Goal: Download file/media

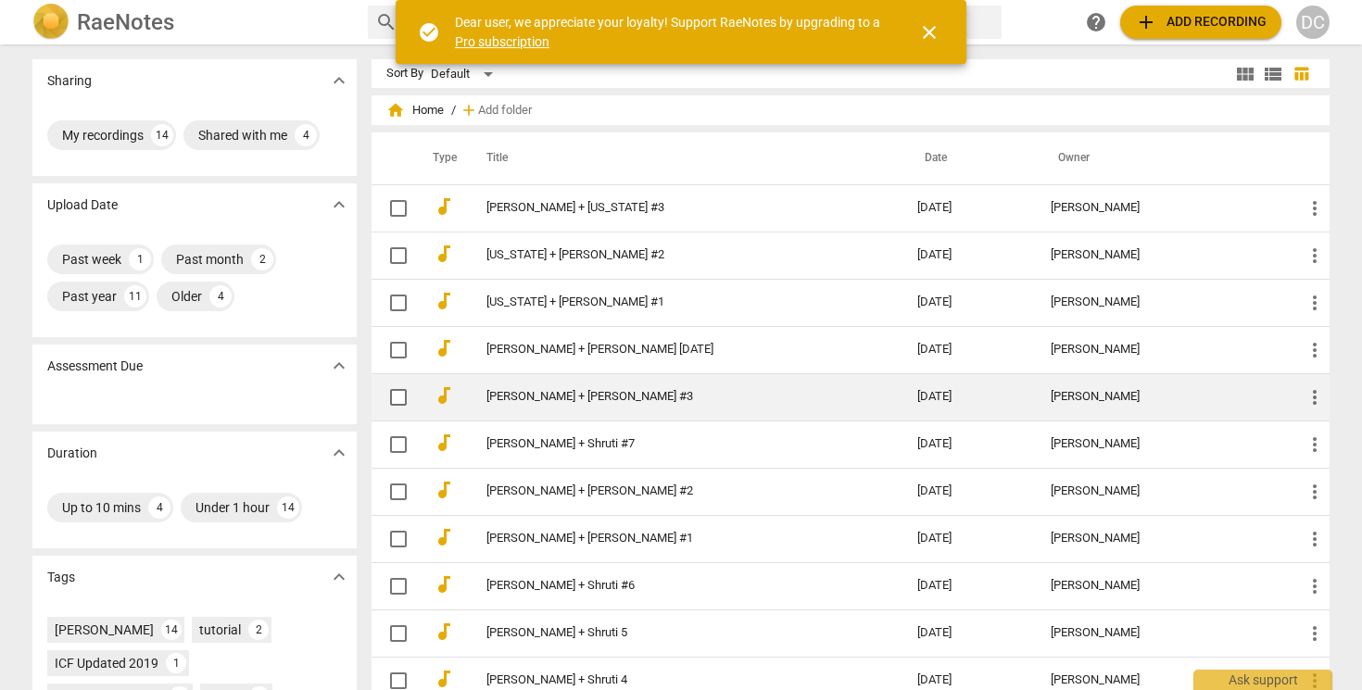
click at [690, 401] on link "[PERSON_NAME] + [PERSON_NAME] #3" at bounding box center [668, 397] width 364 height 14
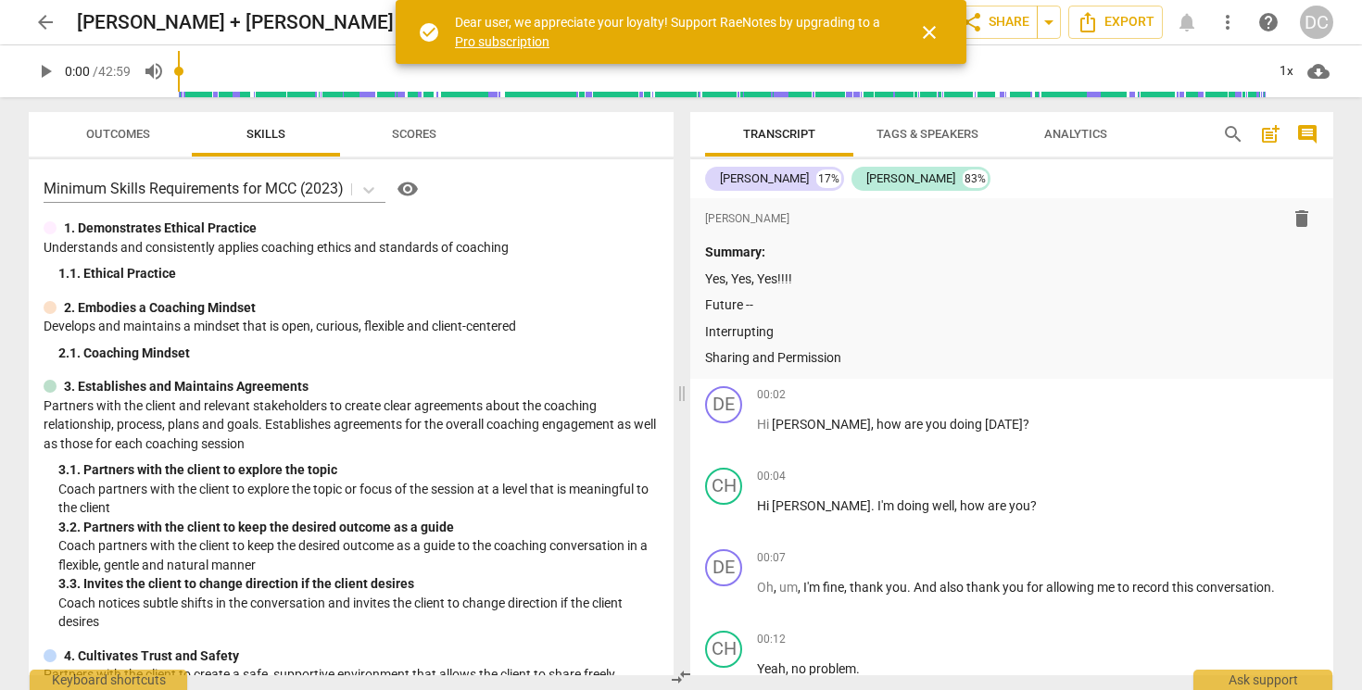
click at [803, 139] on span "Transcript" at bounding box center [779, 134] width 72 height 14
click at [929, 32] on span "close" at bounding box center [929, 32] width 22 height 22
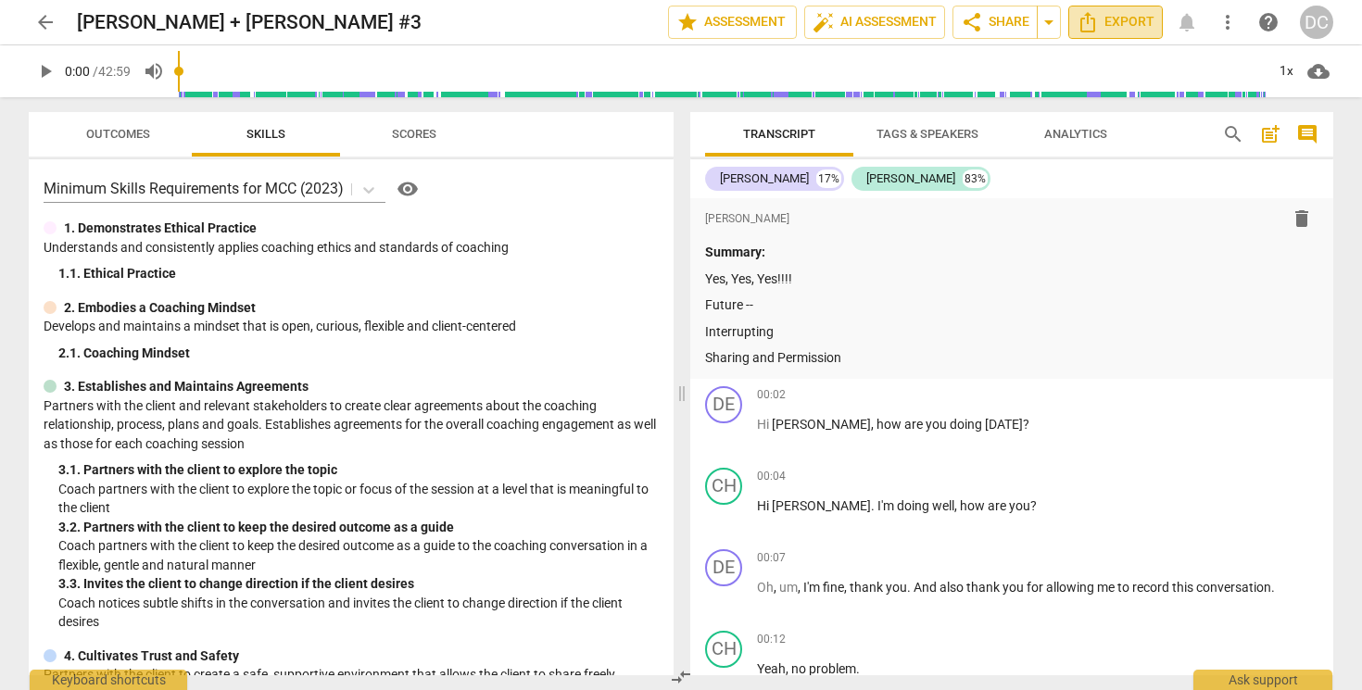
click at [1097, 20] on icon "Export" at bounding box center [1088, 22] width 22 height 22
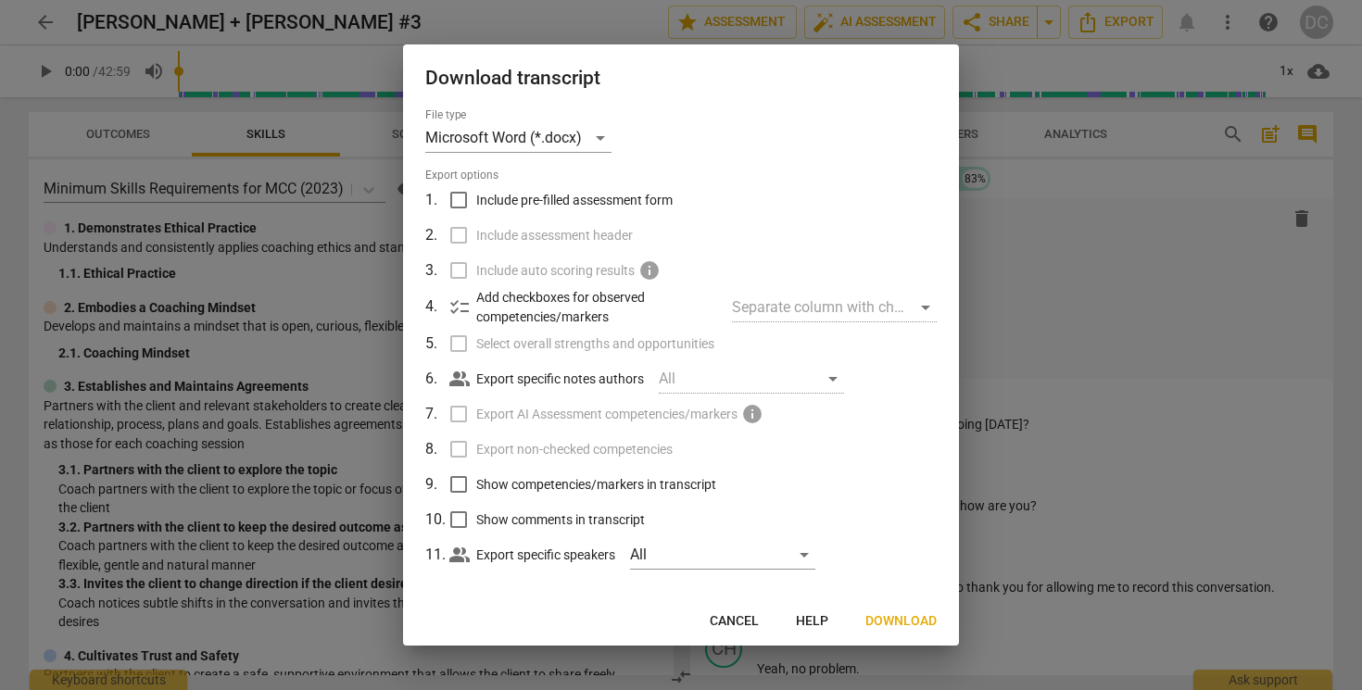
scroll to position [12, 0]
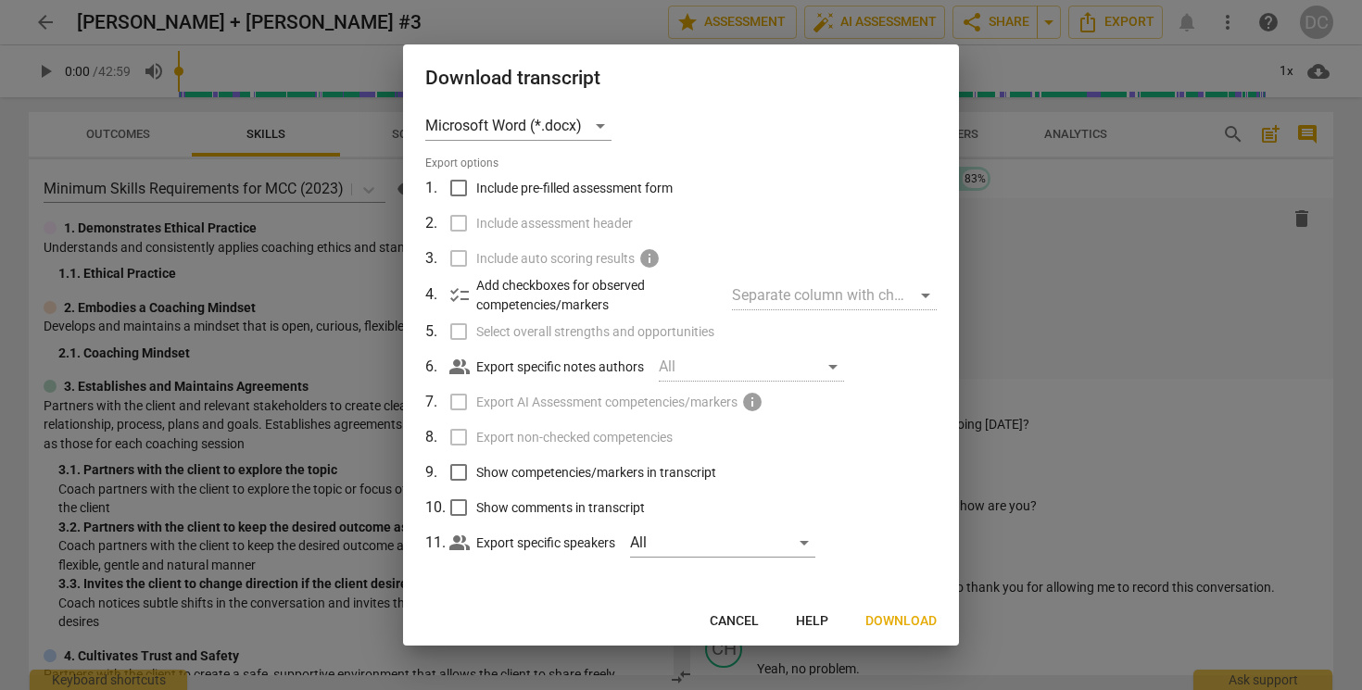
click at [893, 619] on span "Download" at bounding box center [900, 621] width 71 height 19
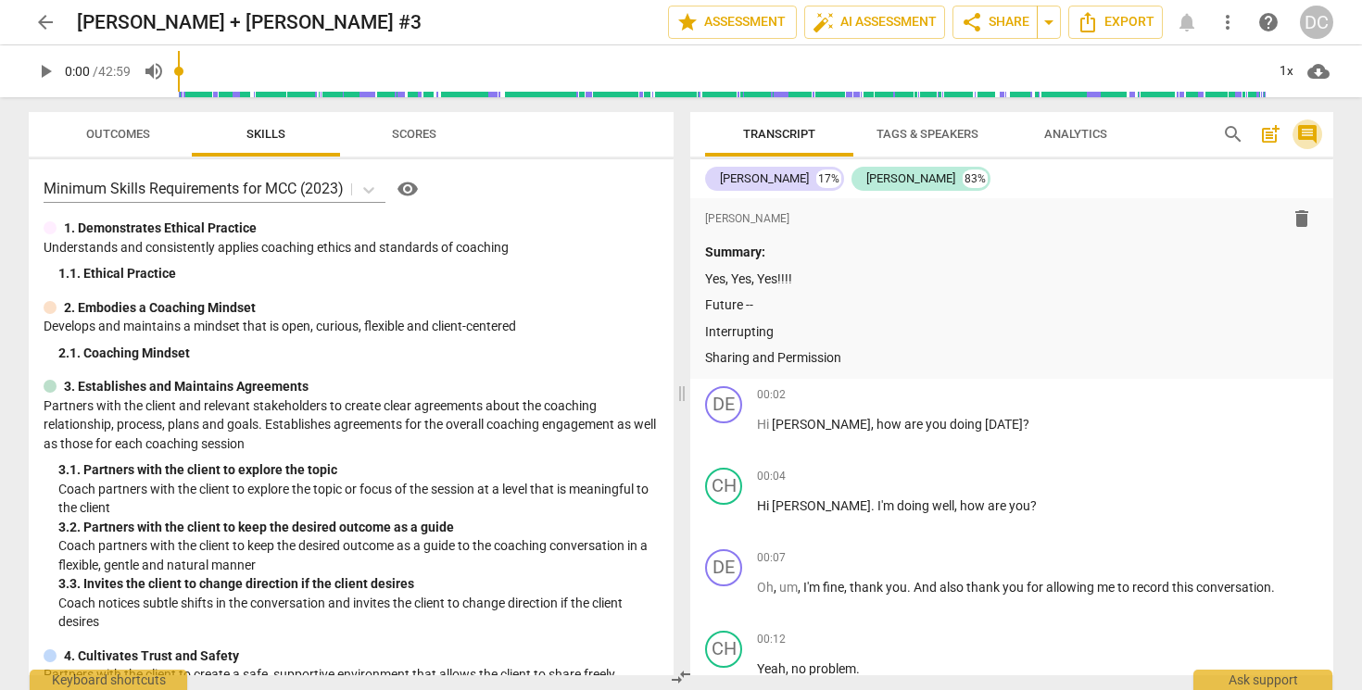
click at [1306, 134] on span "comment" at bounding box center [1307, 134] width 22 height 22
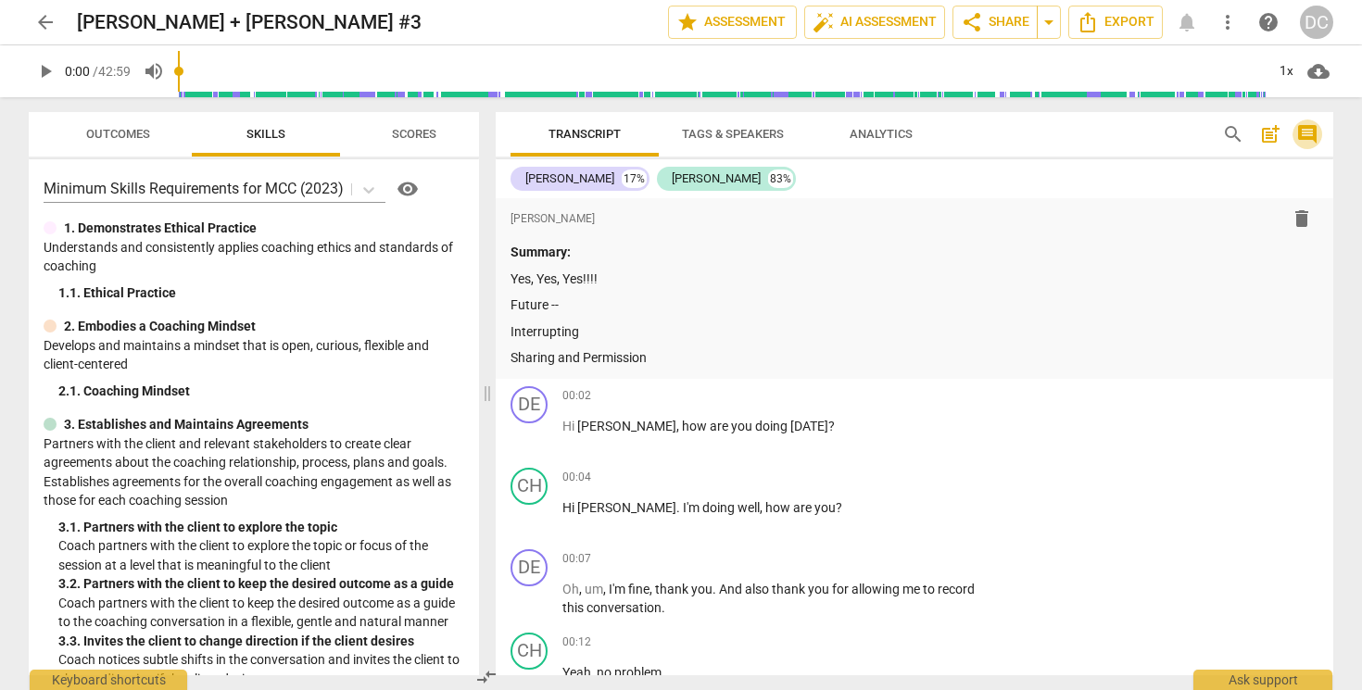
click at [1306, 134] on span "comment" at bounding box center [1307, 134] width 22 height 22
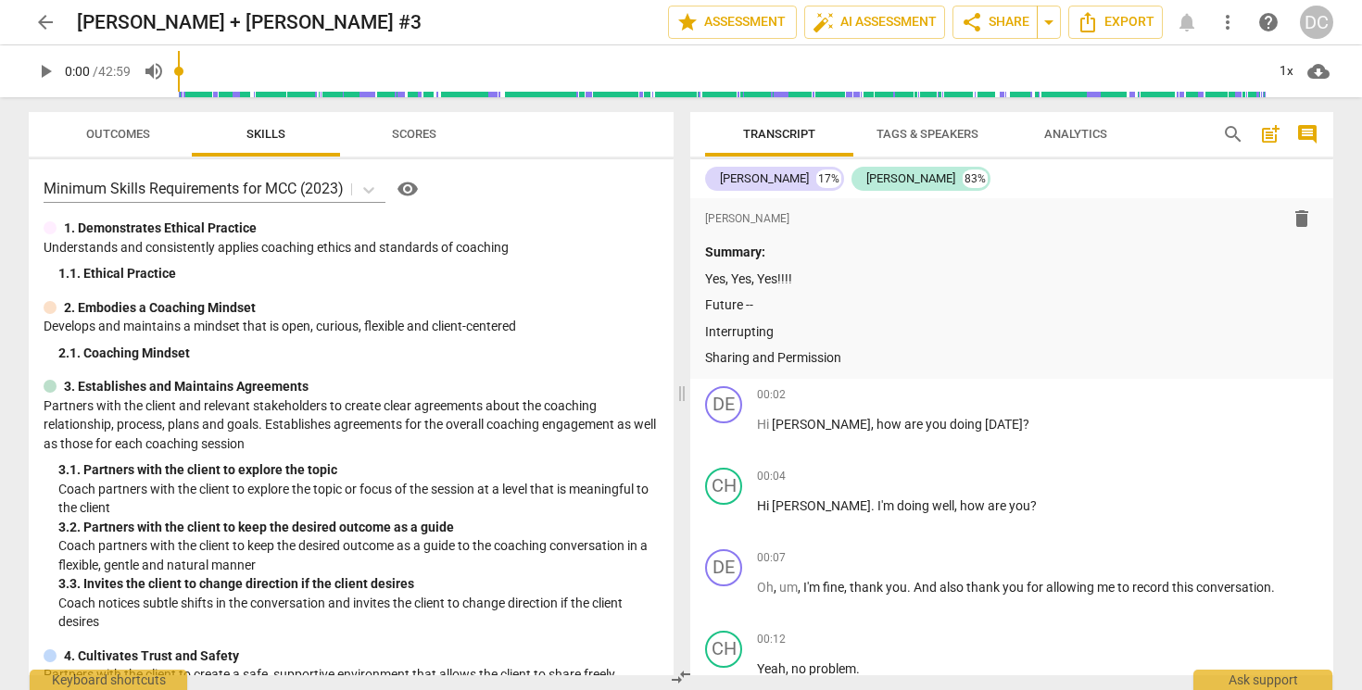
click at [1306, 134] on span "comment" at bounding box center [1307, 134] width 22 height 22
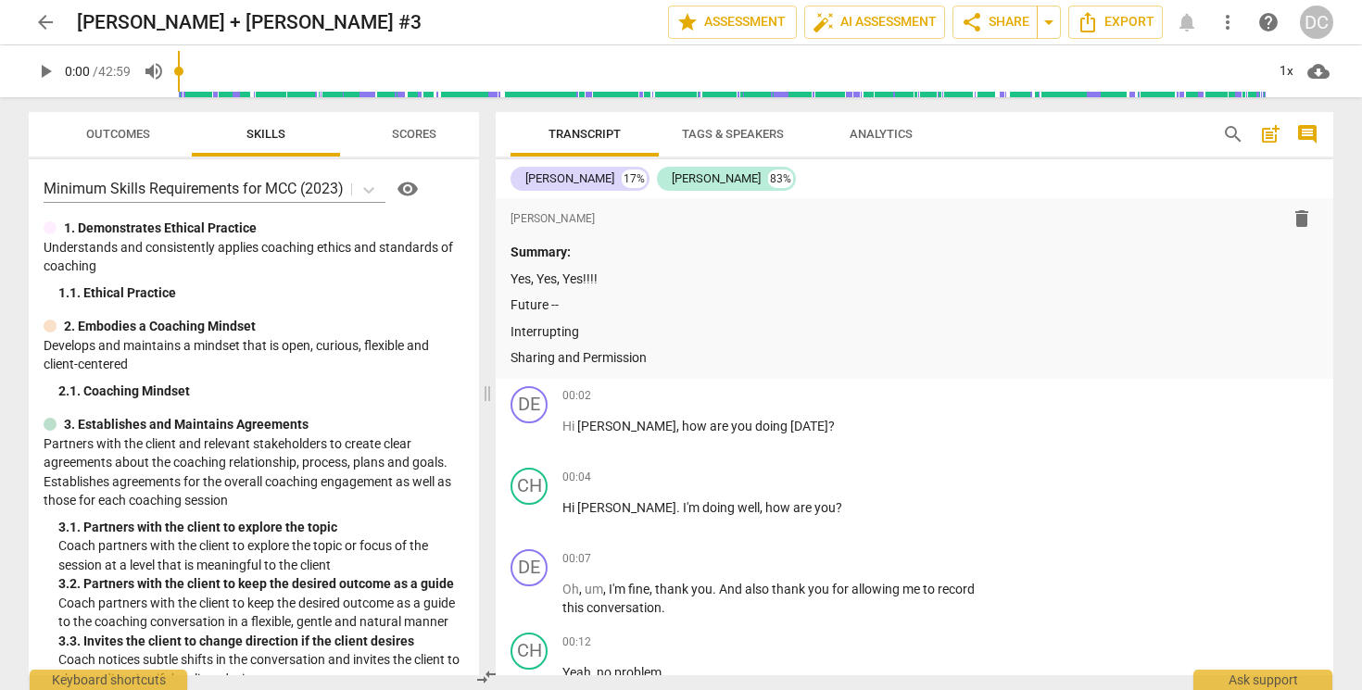
click at [1306, 134] on span "comment" at bounding box center [1307, 134] width 22 height 22
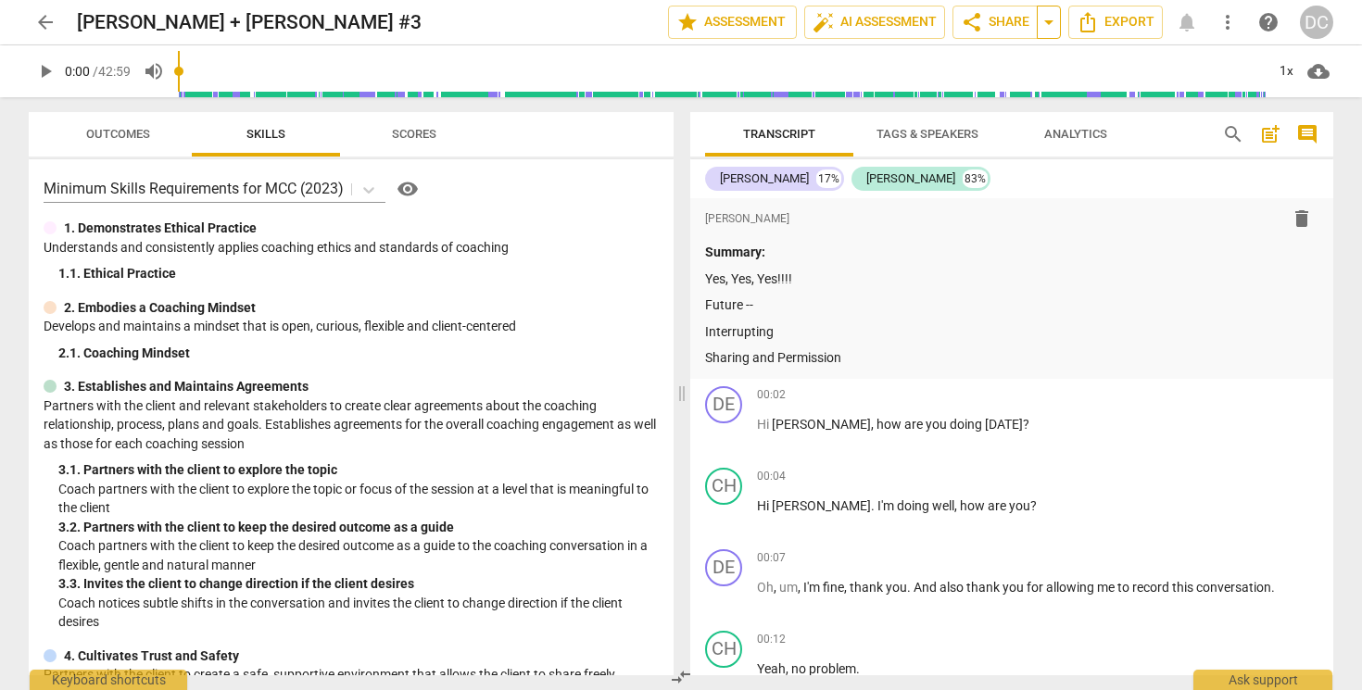
click at [1050, 31] on span "arrow_drop_down" at bounding box center [1049, 22] width 22 height 22
click at [1117, 26] on span "Export" at bounding box center [1116, 22] width 78 height 22
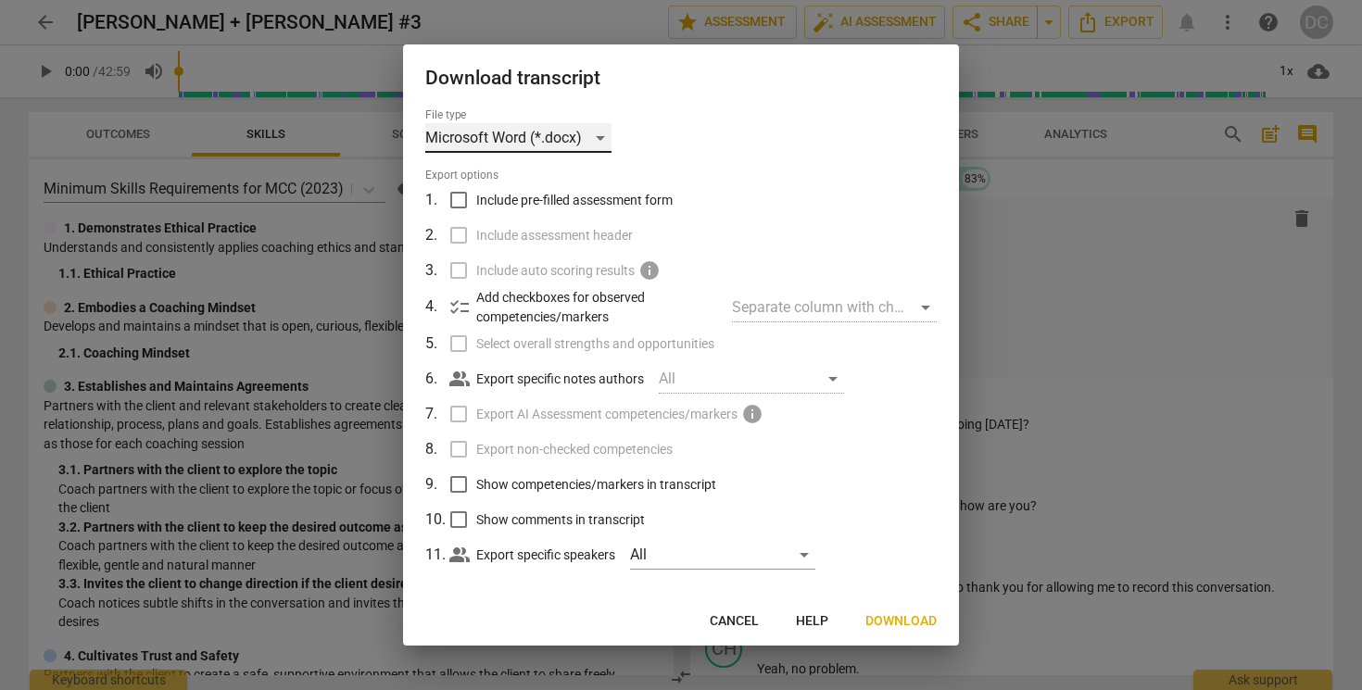
click at [596, 137] on div "Microsoft Word (*.docx)" at bounding box center [518, 138] width 186 height 30
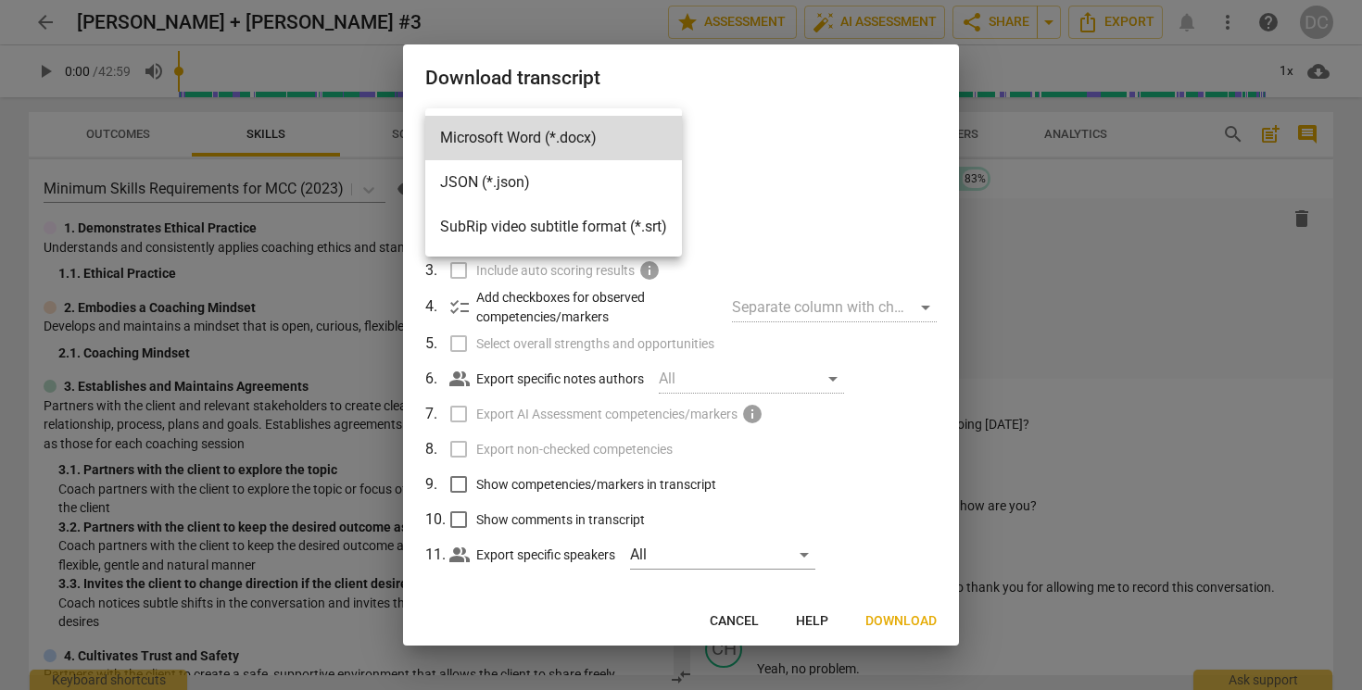
click at [801, 170] on div at bounding box center [681, 345] width 1362 height 690
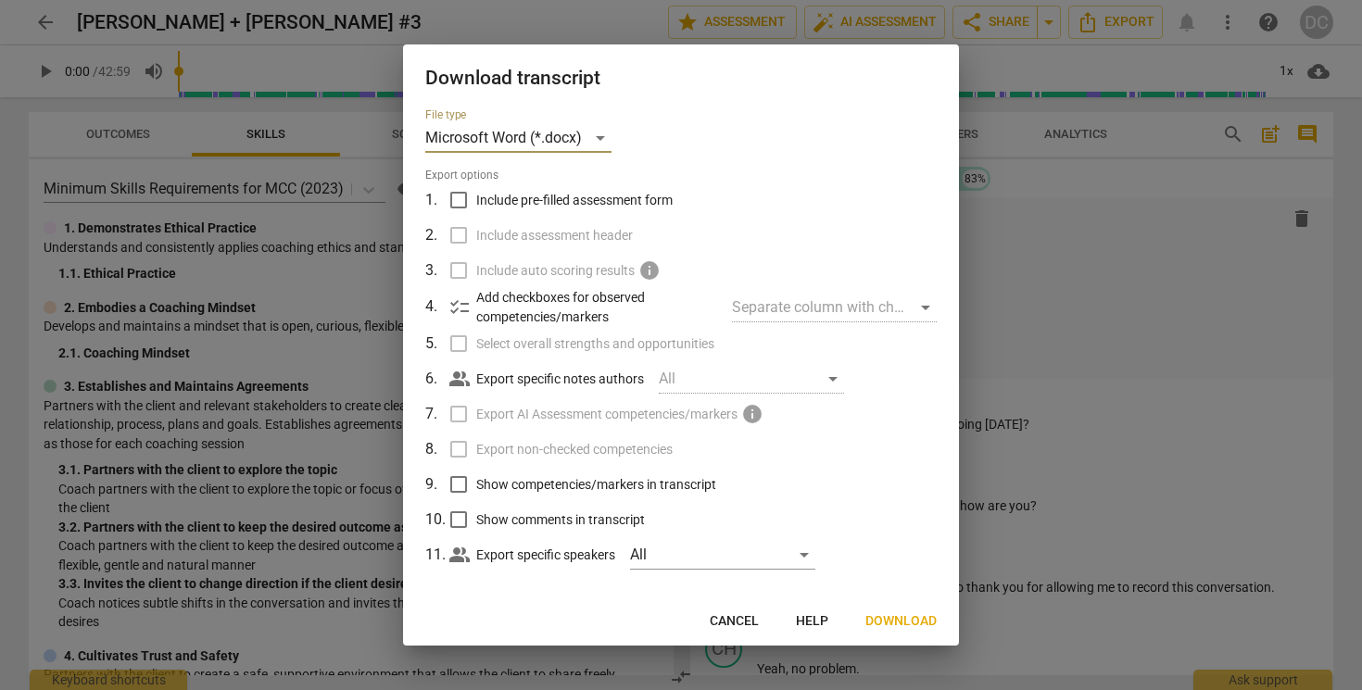
click at [720, 615] on span "Cancel" at bounding box center [734, 621] width 49 height 19
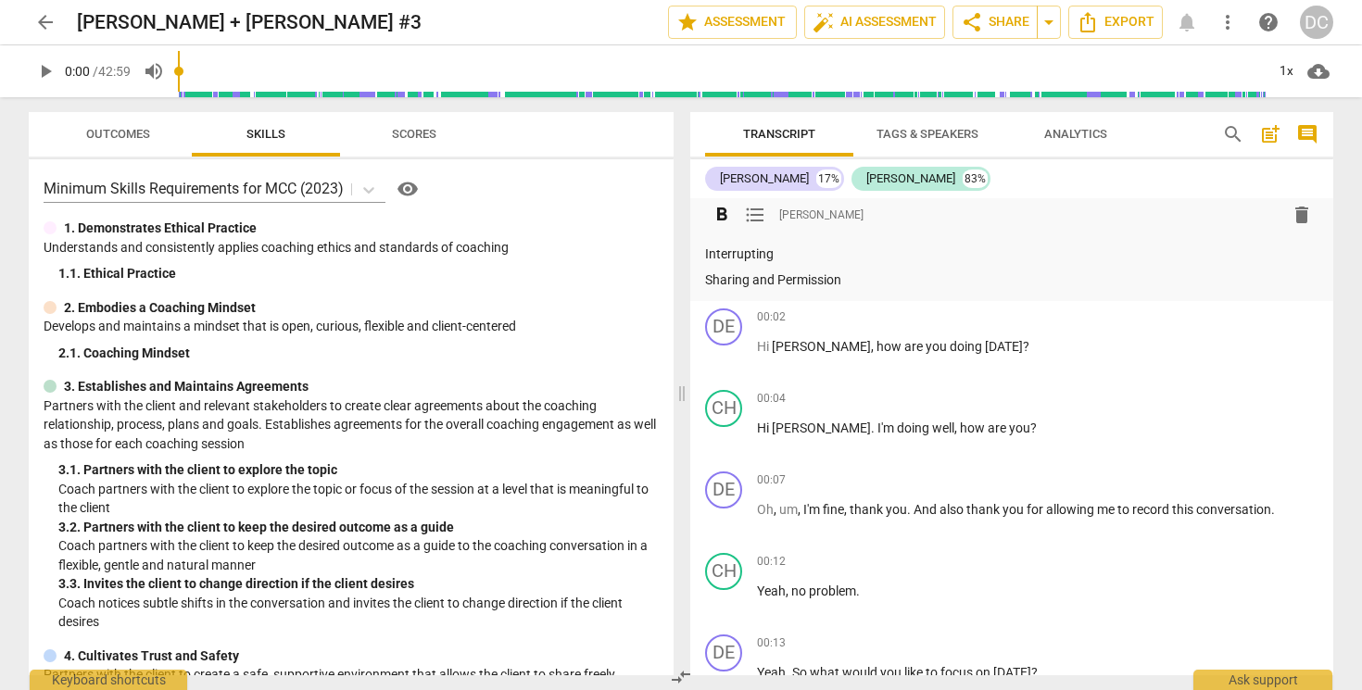
scroll to position [0, 0]
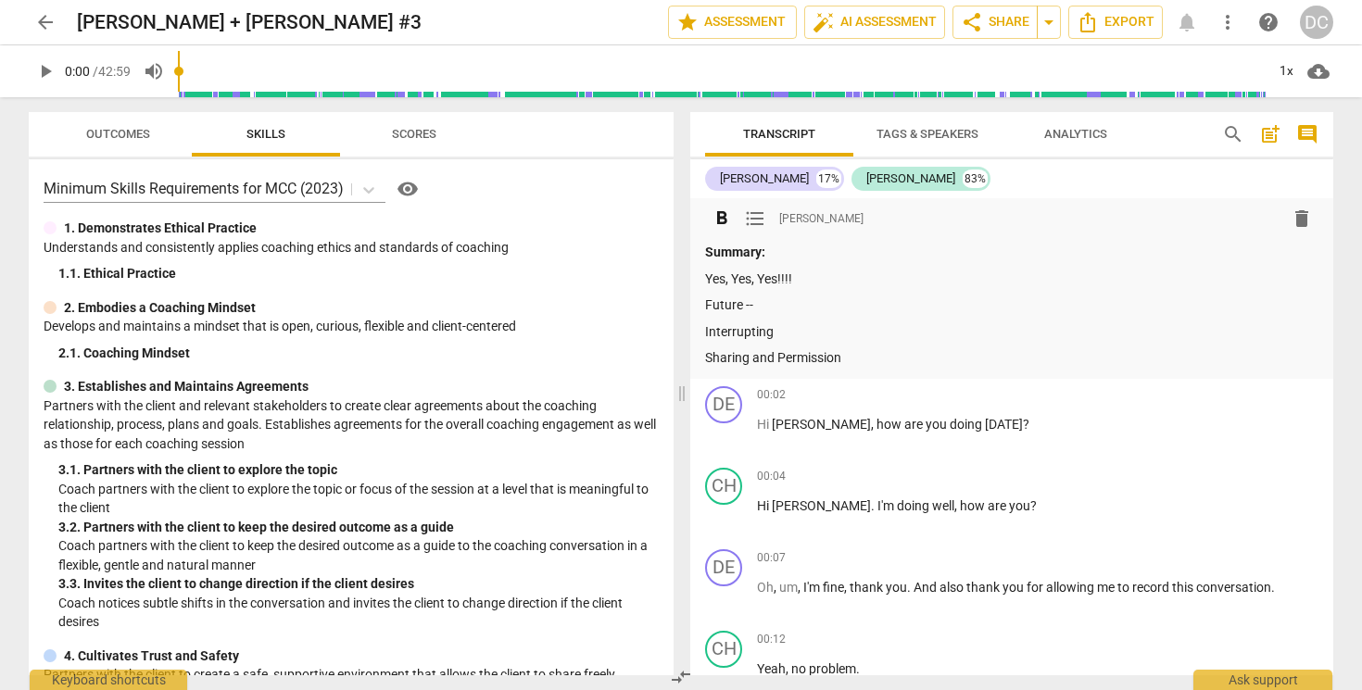
click at [1307, 218] on span "delete" at bounding box center [1301, 219] width 33 height 22
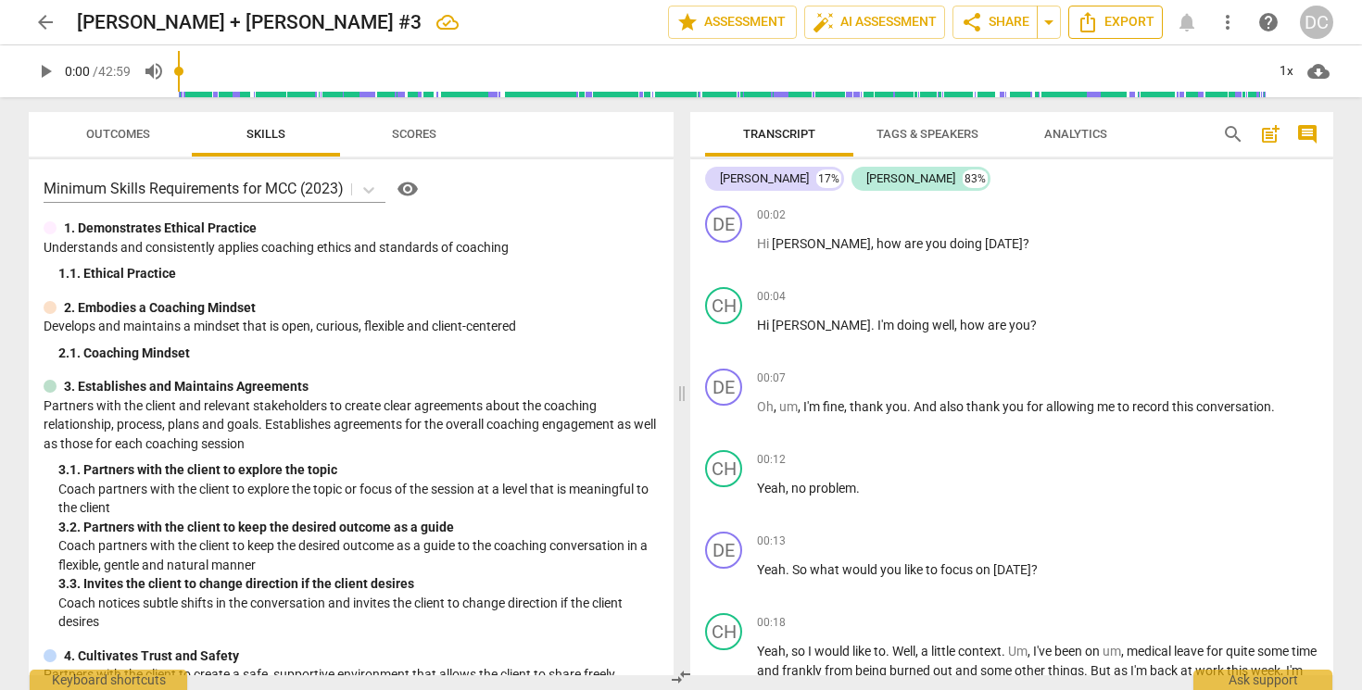
click at [1104, 23] on span "Export" at bounding box center [1116, 22] width 78 height 22
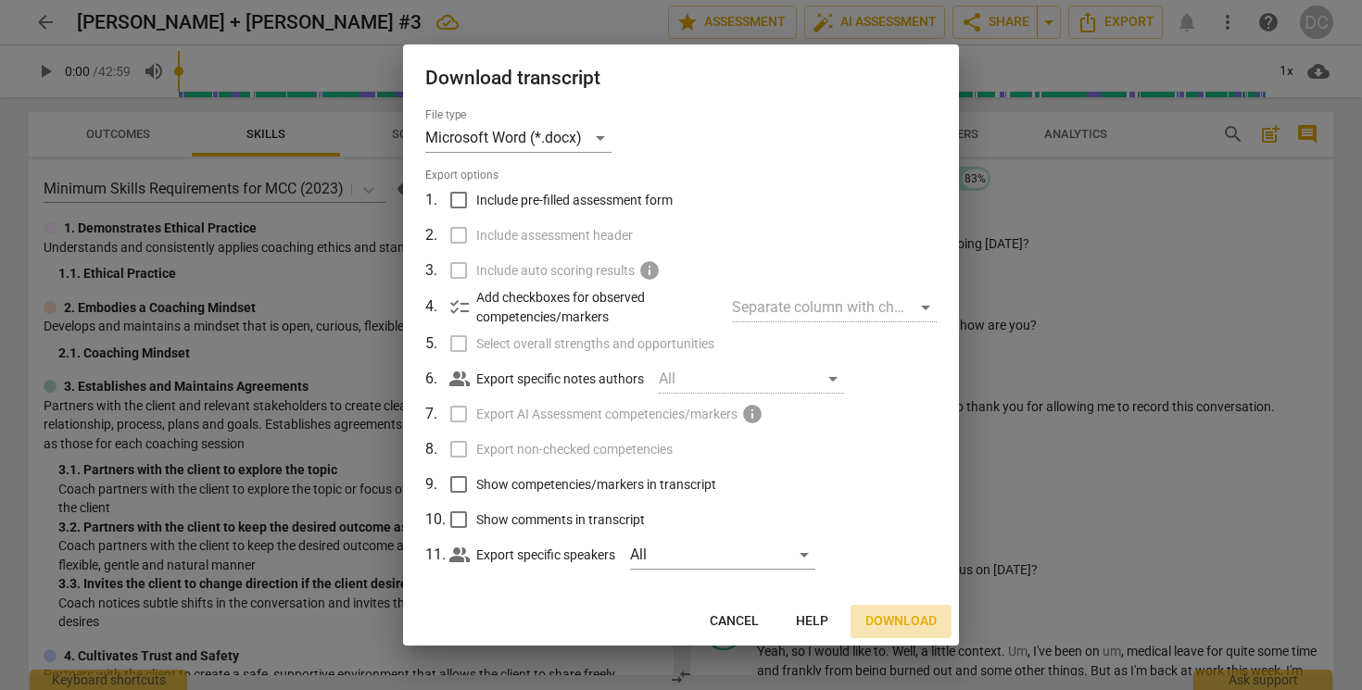
click at [899, 623] on span "Download" at bounding box center [900, 621] width 71 height 19
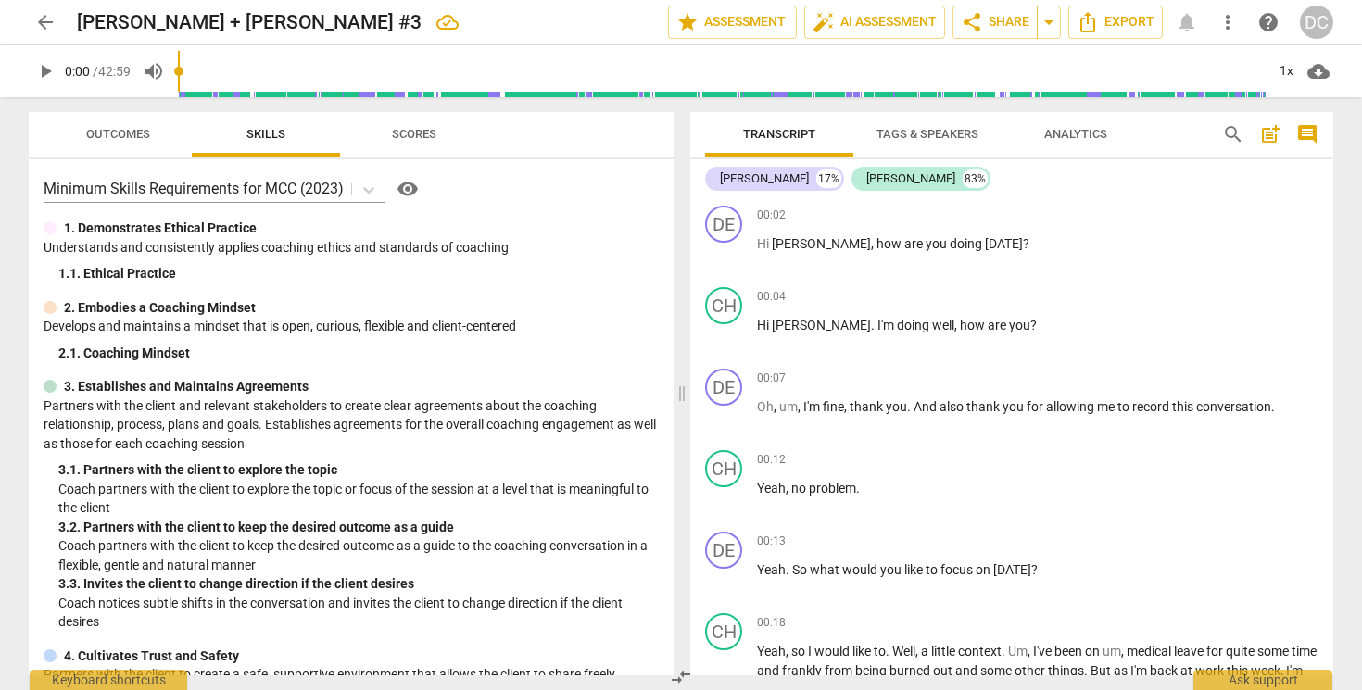
click at [44, 25] on span "arrow_back" at bounding box center [45, 22] width 22 height 22
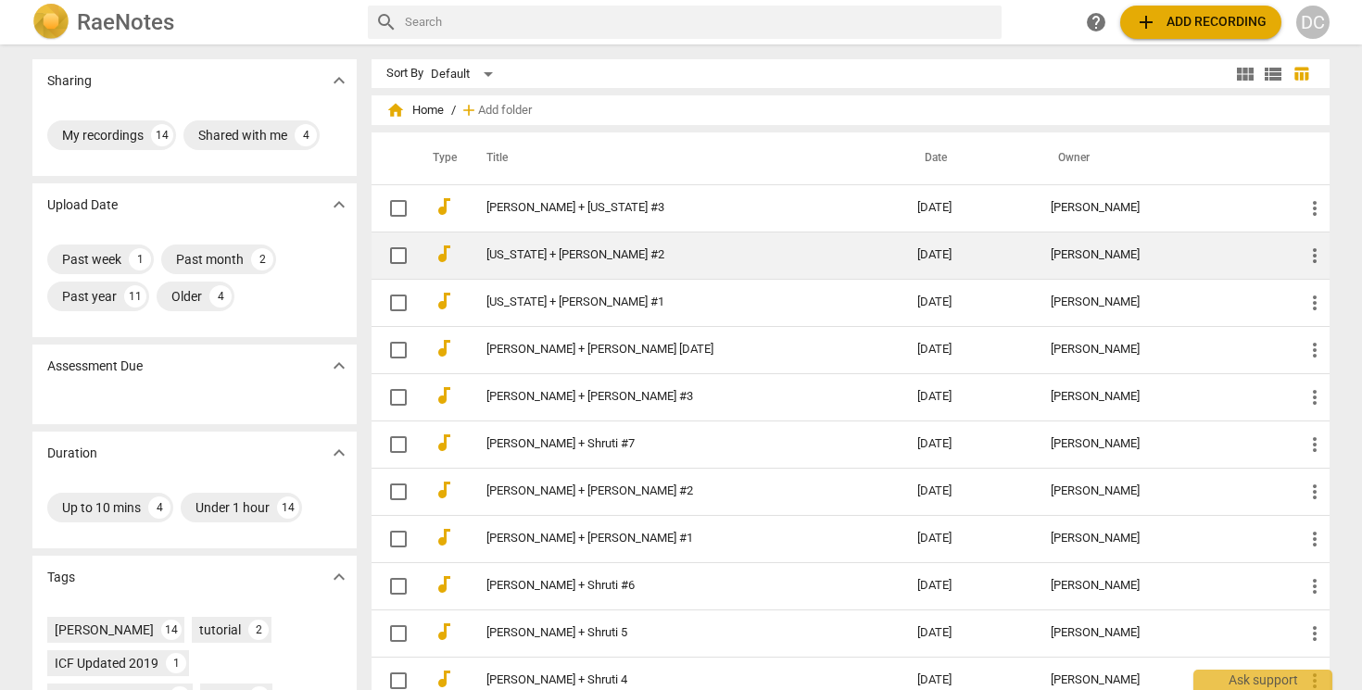
click at [441, 256] on span "audiotrack" at bounding box center [444, 254] width 22 height 22
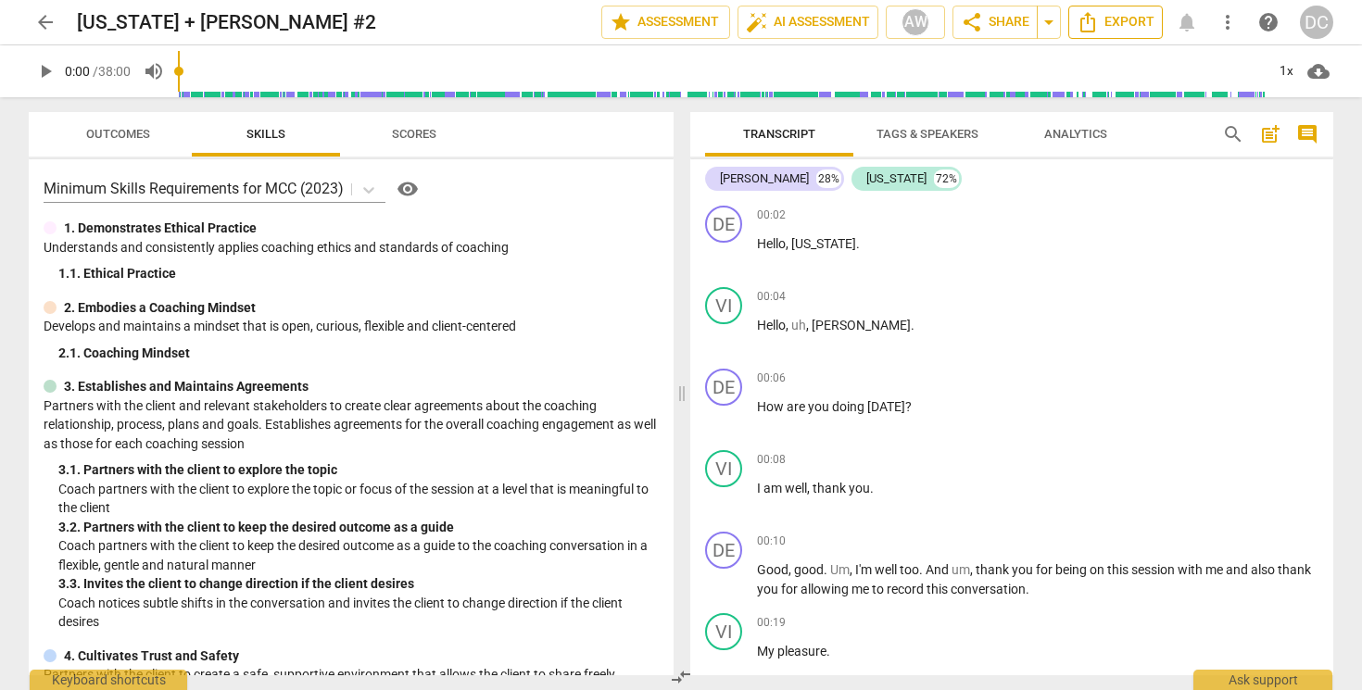
click at [1102, 24] on span "Export" at bounding box center [1116, 22] width 78 height 22
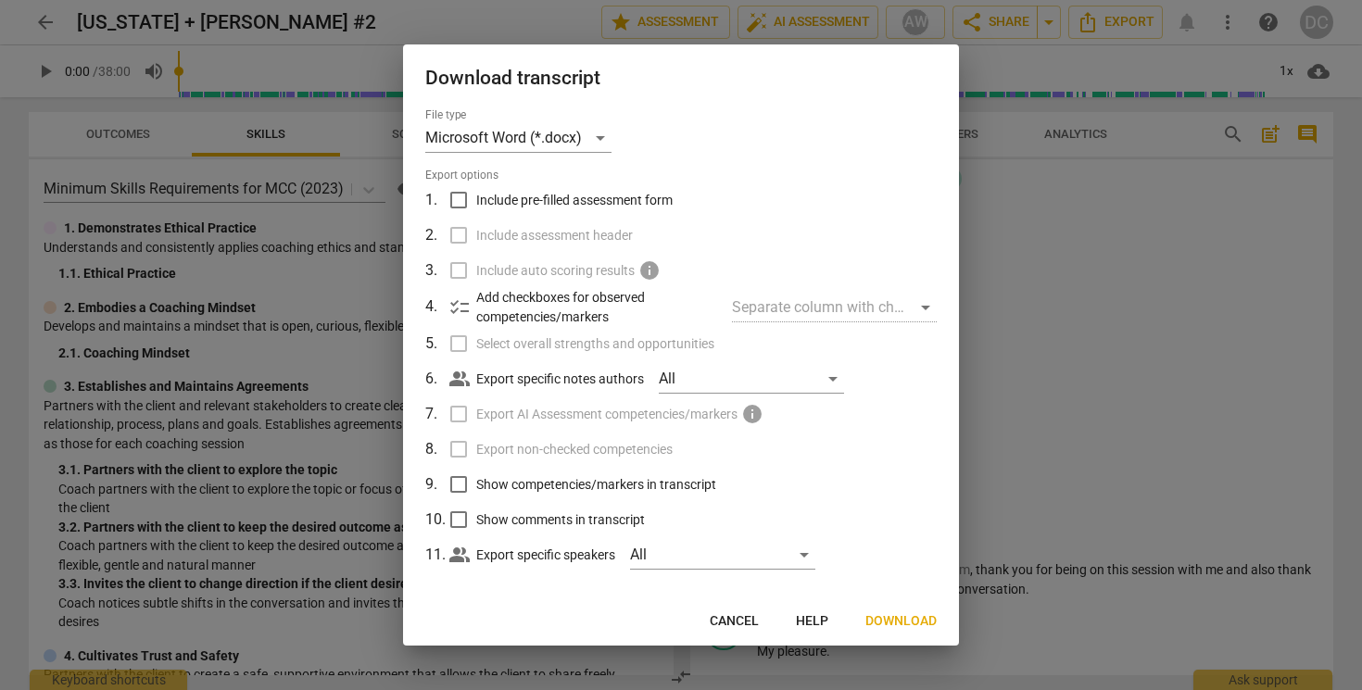
click at [902, 618] on span "Download" at bounding box center [900, 621] width 71 height 19
